Goal: Find specific page/section: Find specific page/section

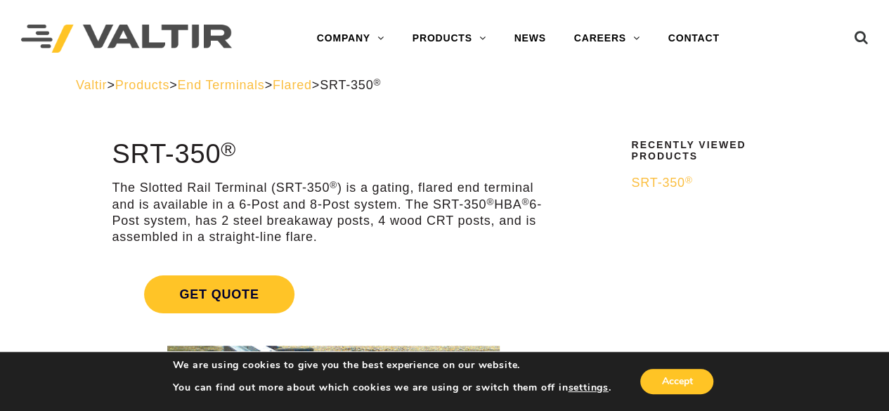
click at [183, 34] on img at bounding box center [126, 39] width 211 height 29
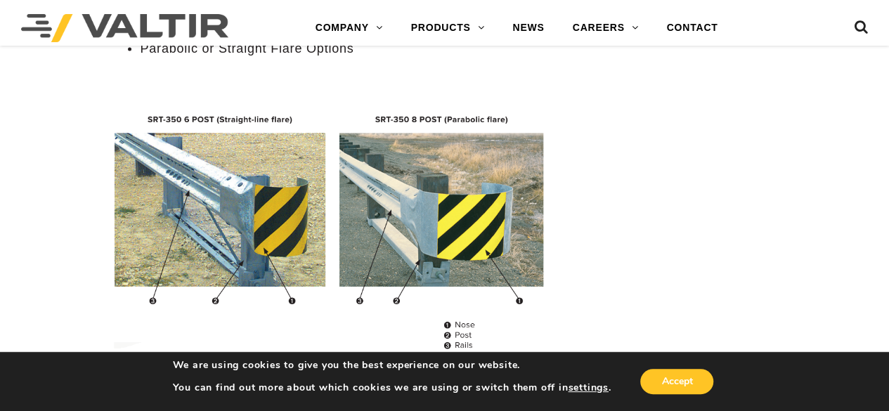
scroll to position [1335, 0]
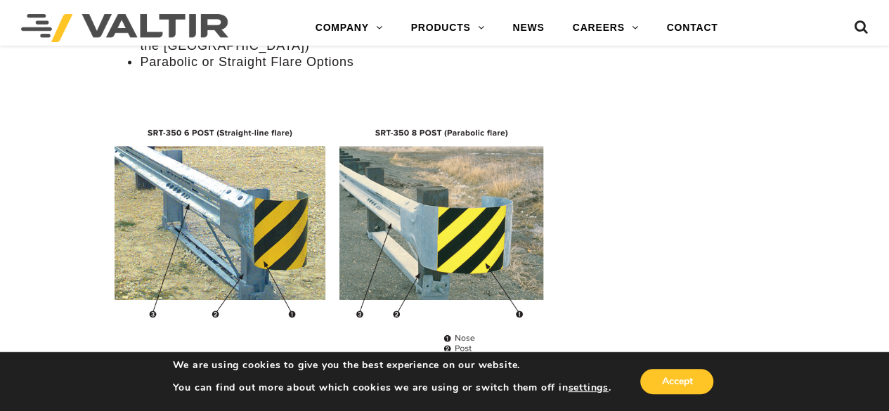
click at [145, 178] on img at bounding box center [333, 241] width 443 height 268
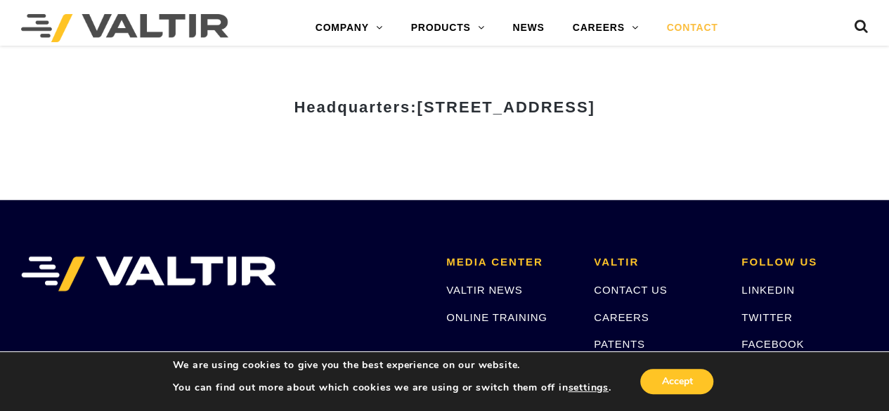
scroll to position [2012, 0]
